Goal: Information Seeking & Learning: Learn about a topic

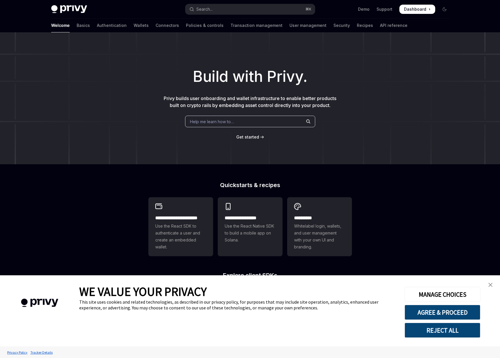
type textarea "*"
click at [444, 312] on button "AGREE & PROCEED" at bounding box center [442, 312] width 76 height 15
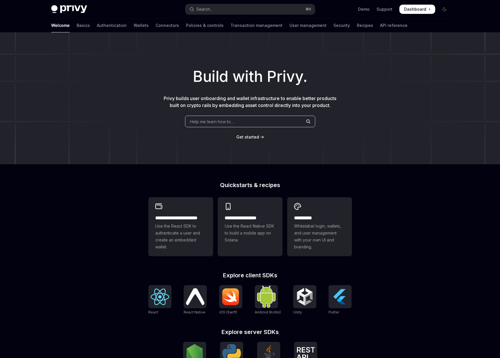
click at [250, 125] on div "Help me learn how to…" at bounding box center [250, 122] width 130 height 12
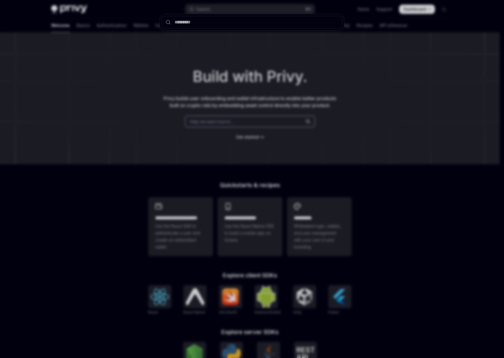
click at [240, 109] on div at bounding box center [252, 179] width 504 height 358
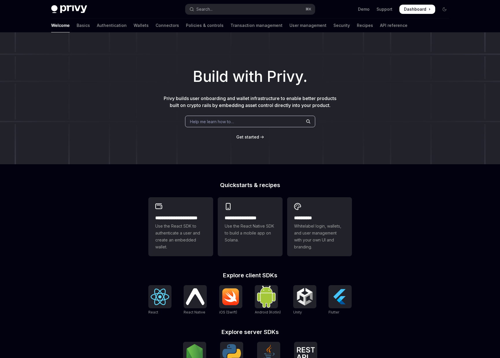
click at [166, 62] on div "Build with Privy. Privy builds user onboarding and wallet infrastructure to ena…" at bounding box center [250, 98] width 500 height 132
click at [247, 120] on div "Help me learn how to…" at bounding box center [250, 122] width 130 height 12
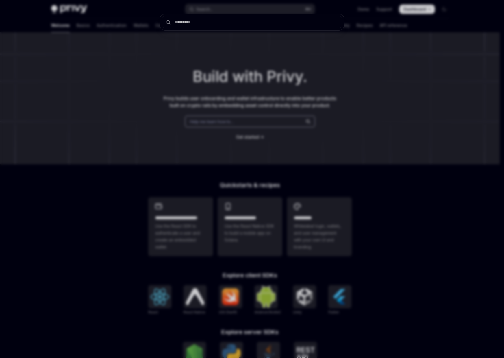
click at [280, 49] on div at bounding box center [252, 179] width 504 height 358
